Goal: Information Seeking & Learning: Compare options

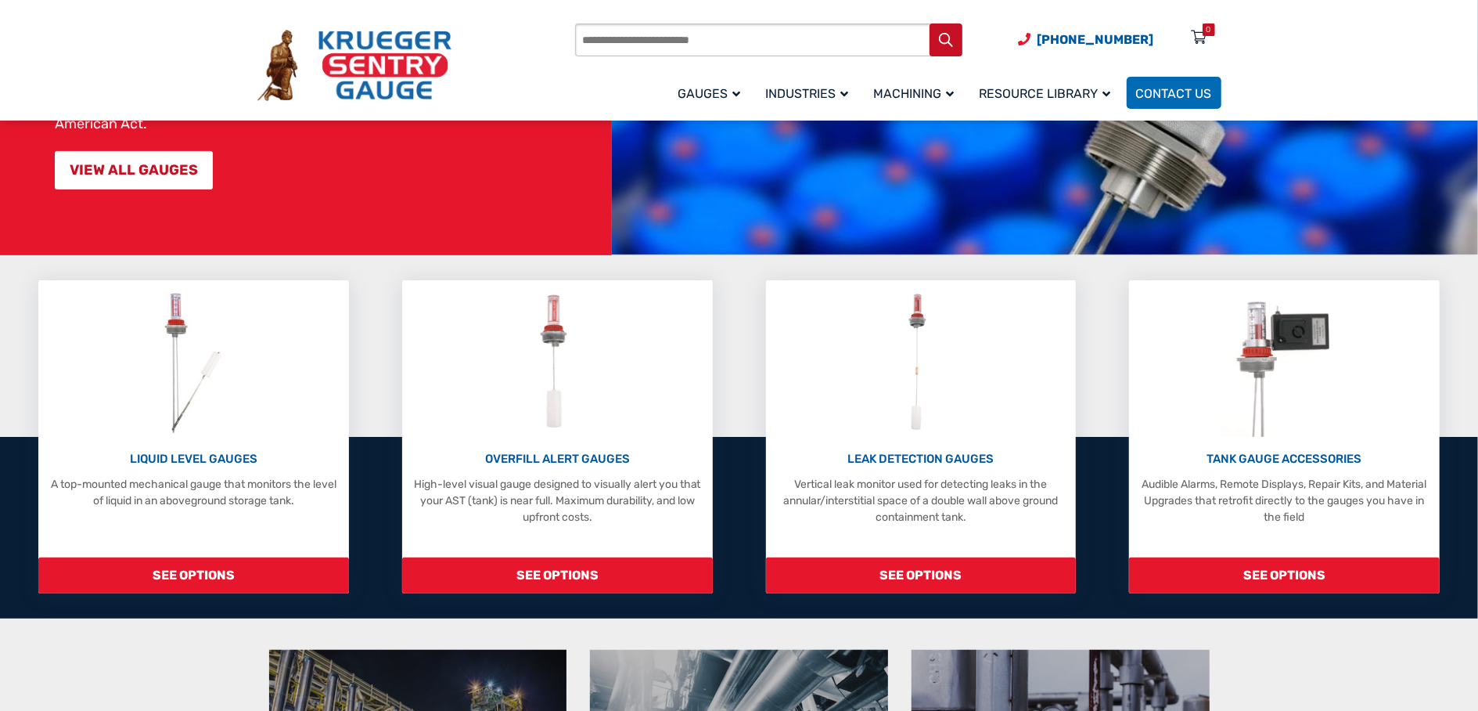
scroll to position [235, 0]
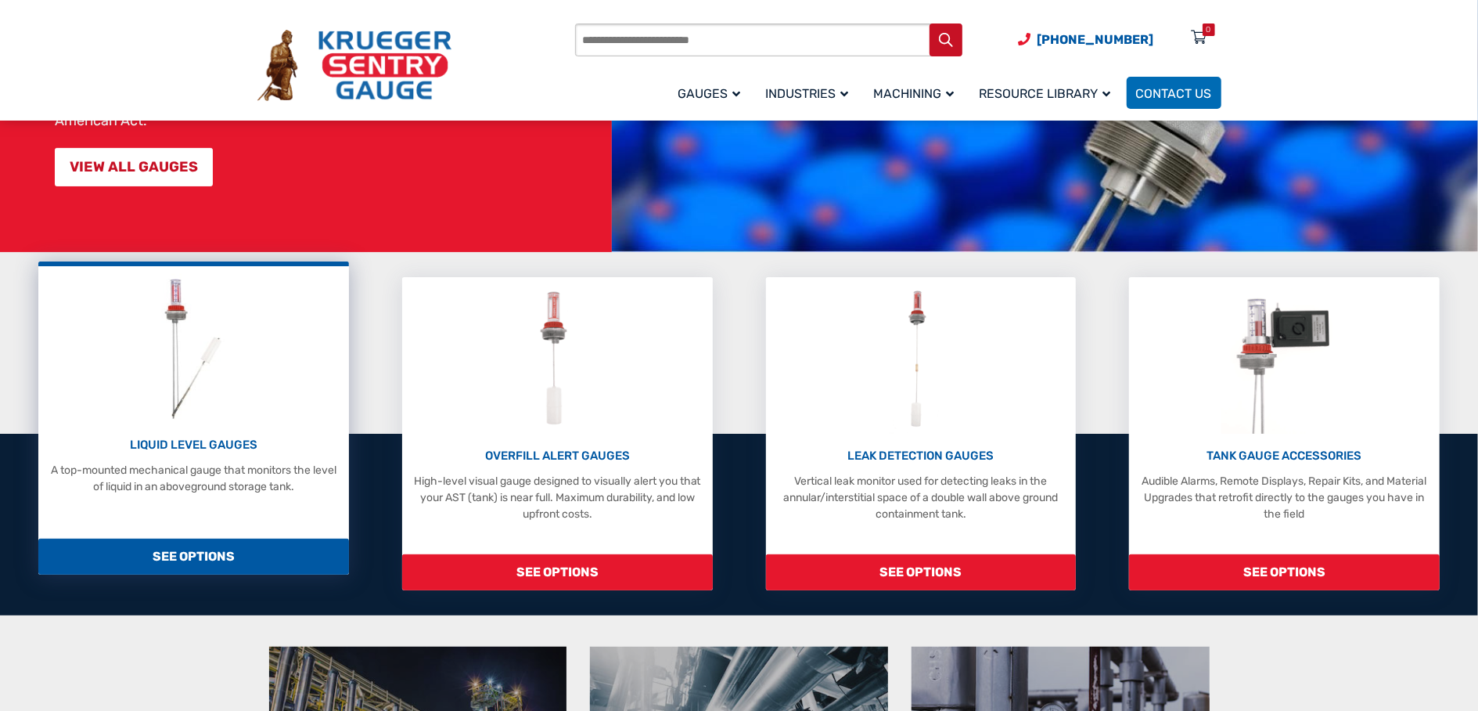
click at [200, 445] on p "LIQUID LEVEL GAUGES" at bounding box center [193, 445] width 295 height 18
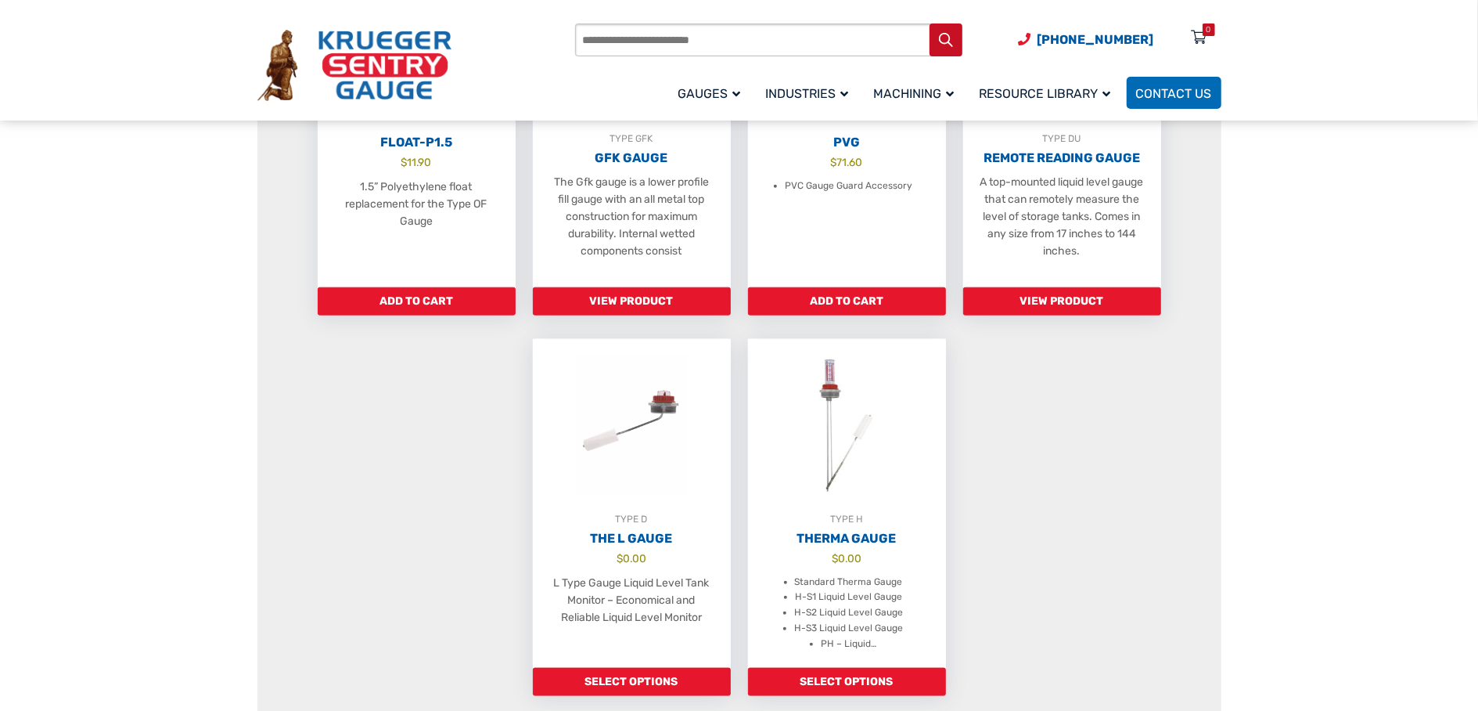
scroll to position [1174, 0]
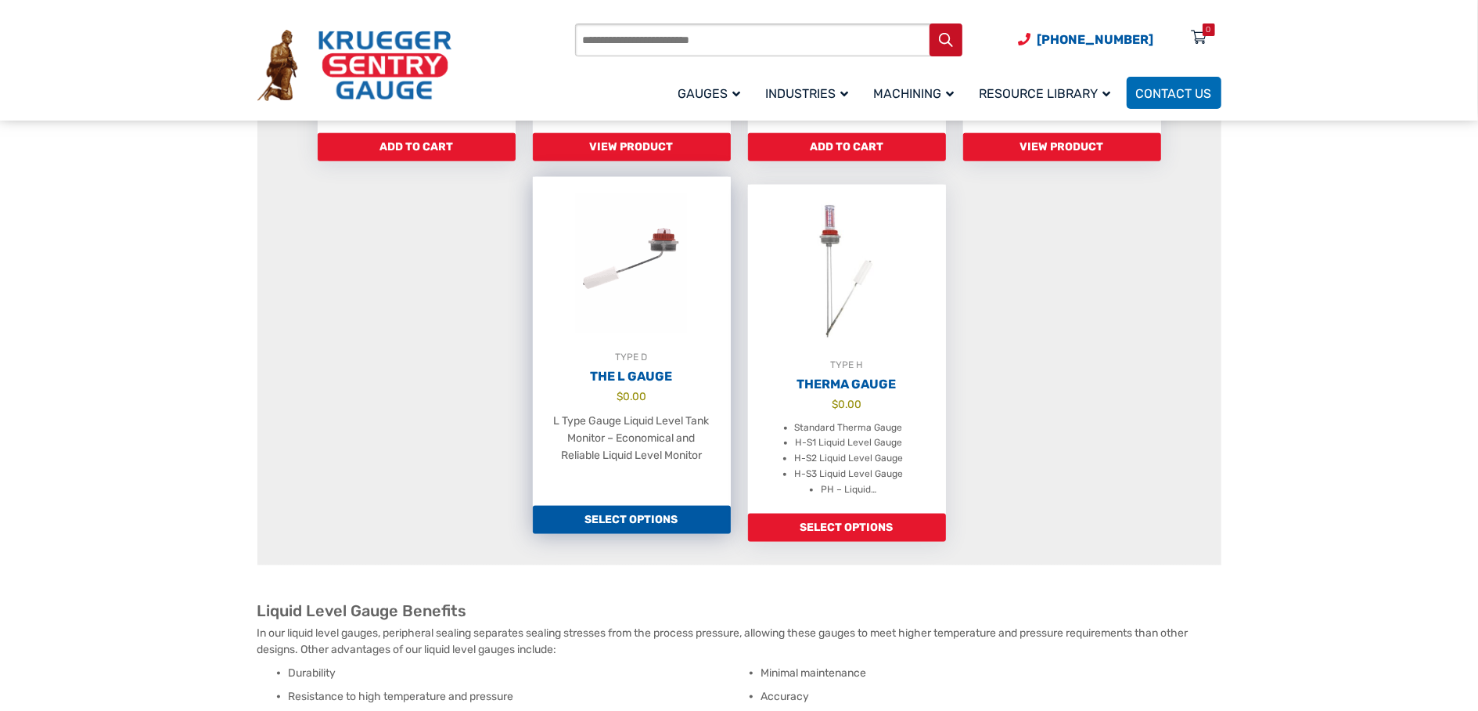
click at [616, 384] on h2 "The L Gauge" at bounding box center [632, 377] width 198 height 16
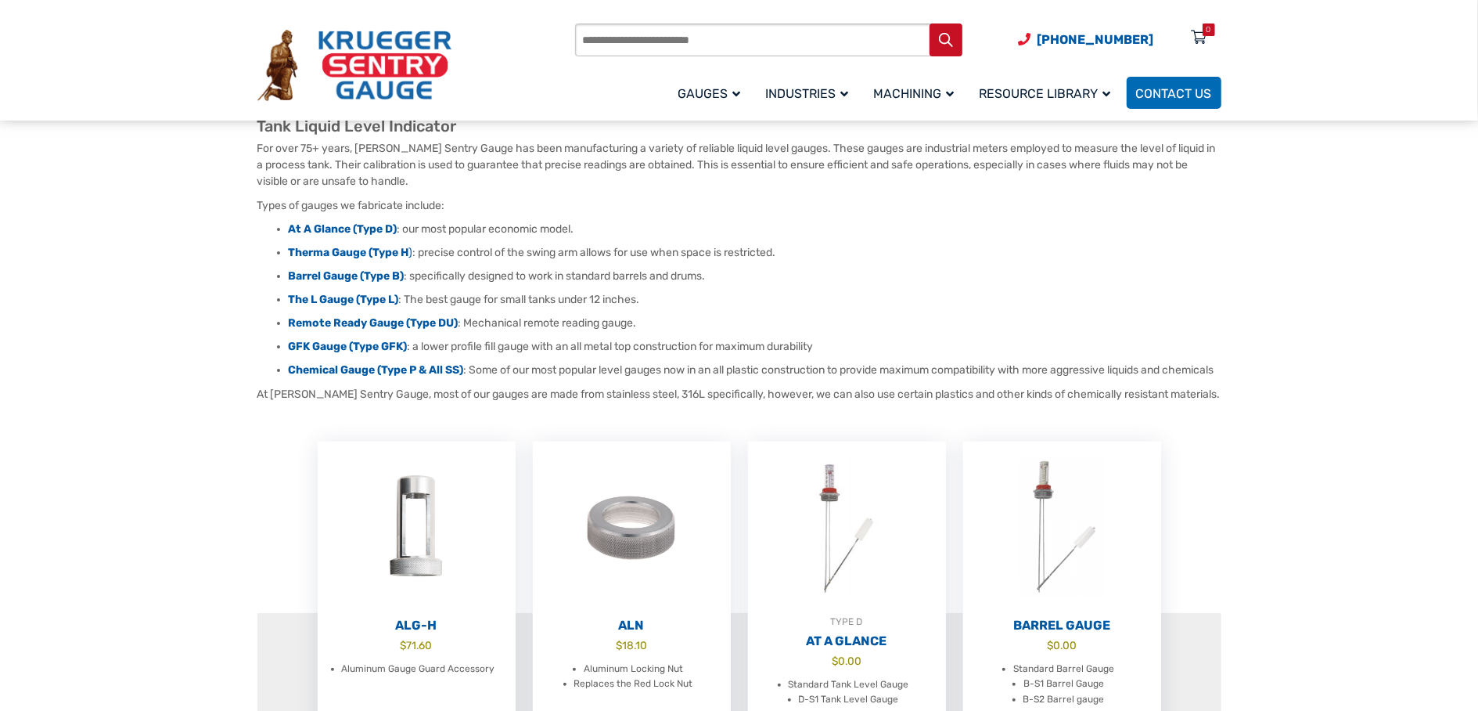
scroll to position [235, 0]
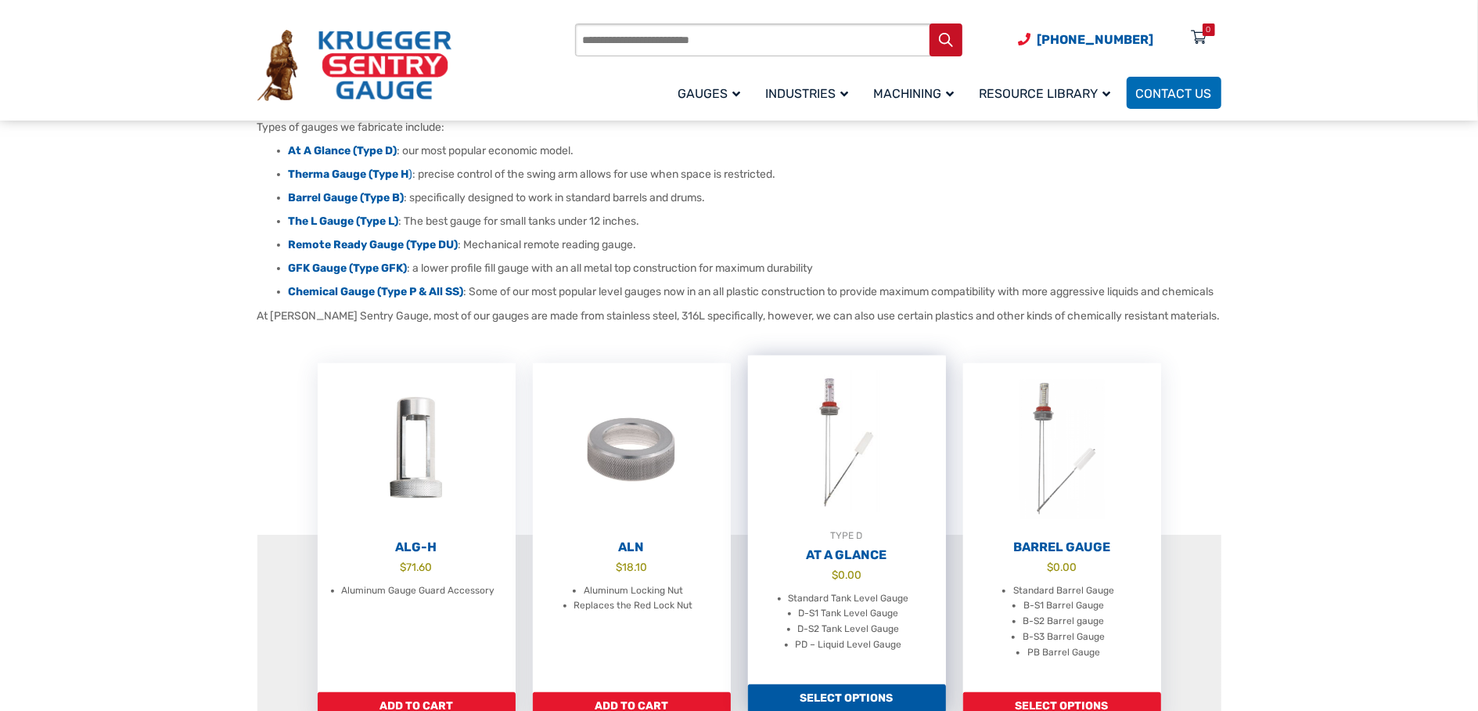
click at [844, 563] on h2 "At A Glance" at bounding box center [847, 555] width 198 height 16
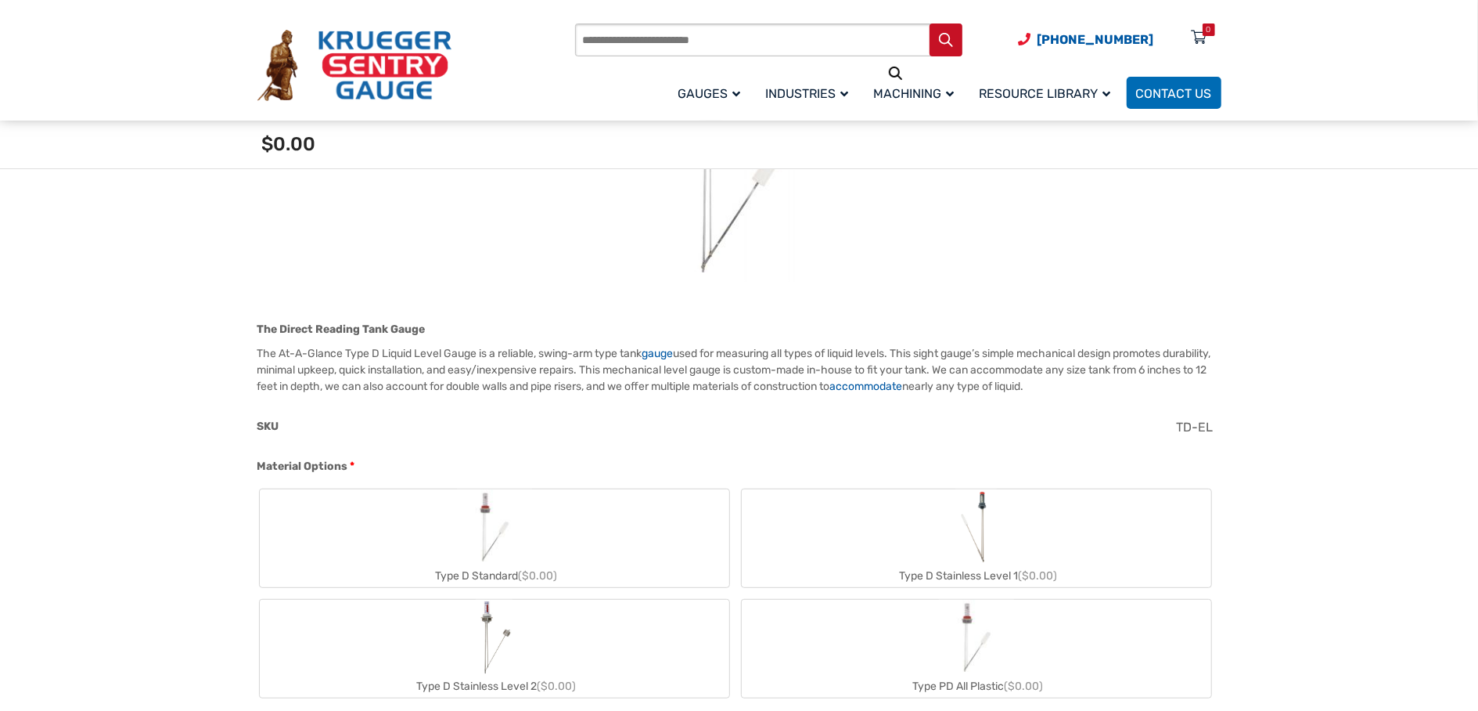
scroll to position [391, 0]
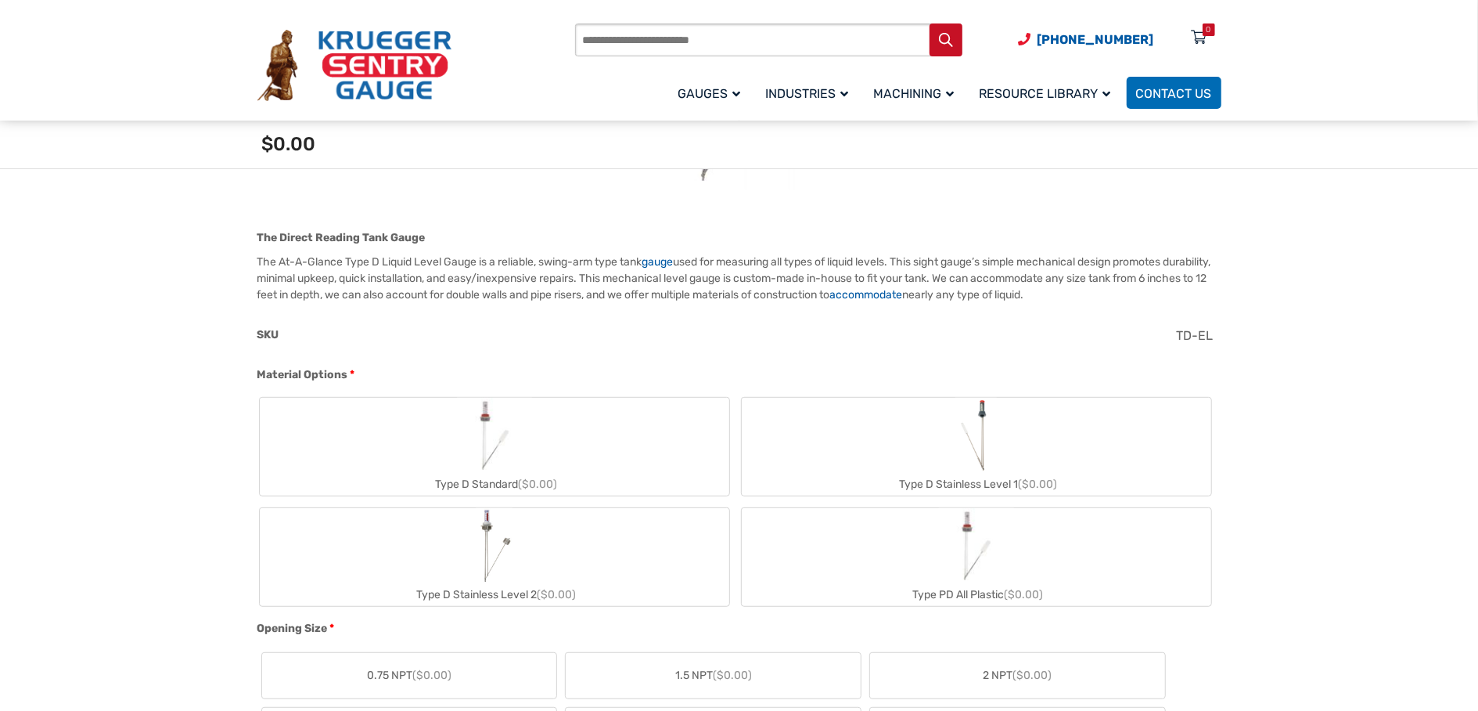
click at [491, 442] on img "Type D Standard" at bounding box center [494, 435] width 75 height 75
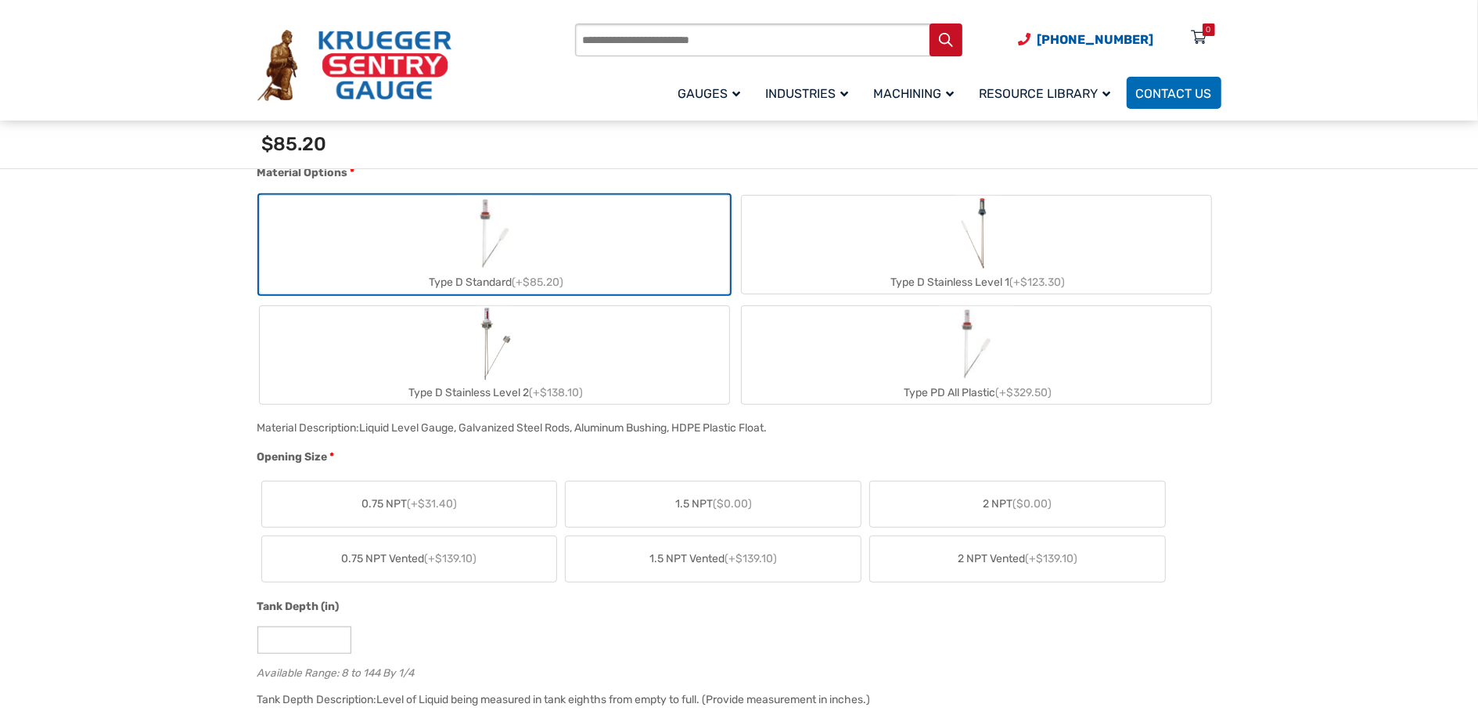
scroll to position [626, 0]
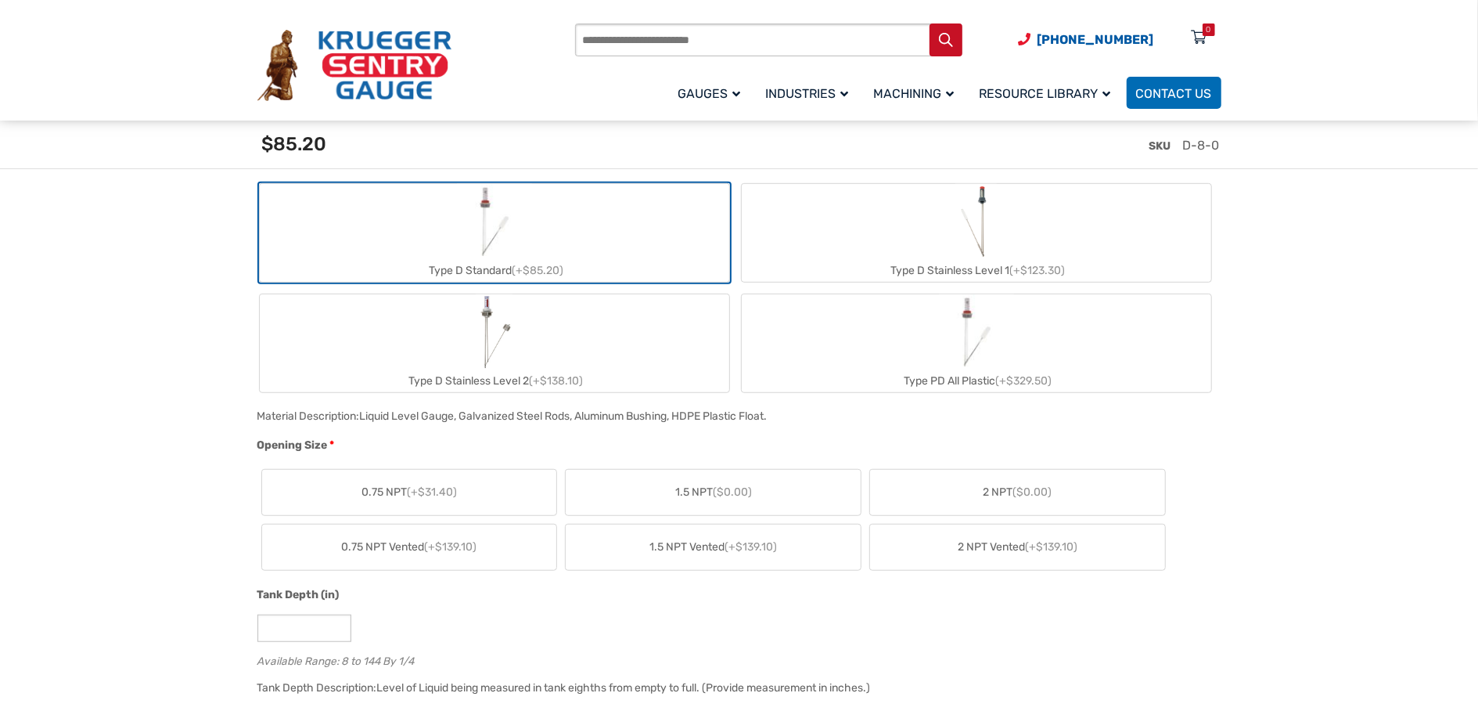
click at [697, 492] on span "1.5 NPT ($0.00)" at bounding box center [713, 492] width 77 height 16
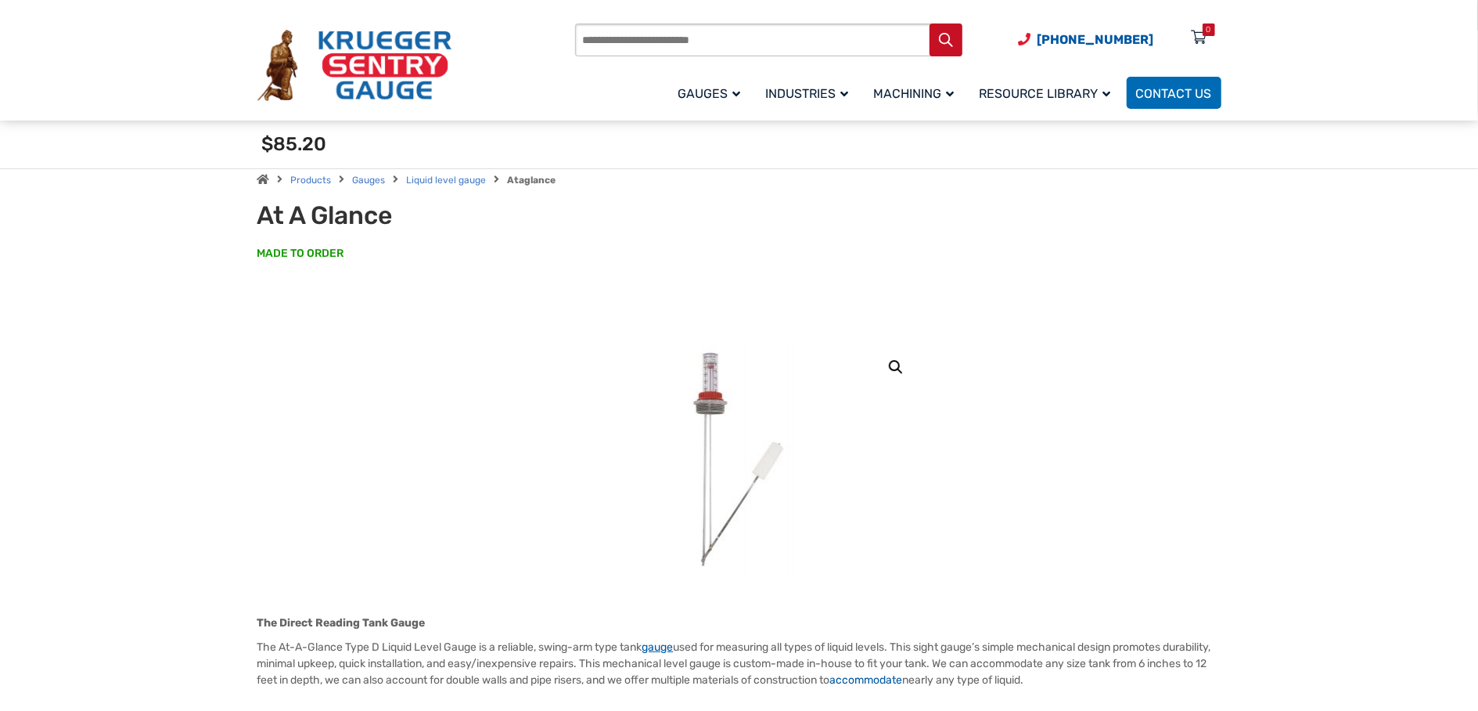
scroll to position [0, 0]
